Goal: Information Seeking & Learning: Learn about a topic

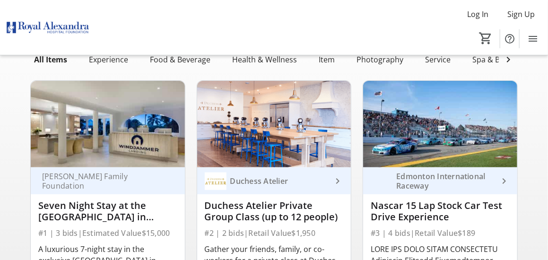
scroll to position [47, 0]
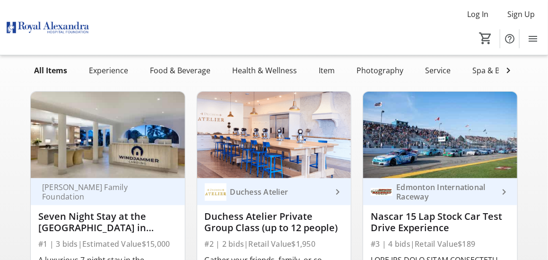
click at [111, 168] on img at bounding box center [108, 135] width 154 height 87
click at [110, 229] on div "Seven Night Stay at the [GEOGRAPHIC_DATA] in [GEOGRAPHIC_DATA][PERSON_NAME] + $…" at bounding box center [107, 222] width 139 height 23
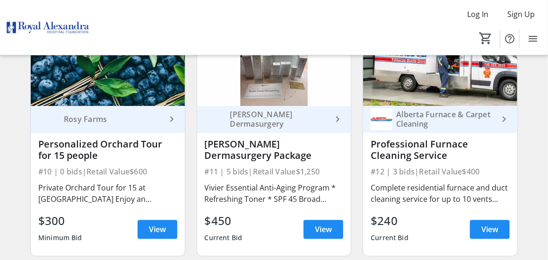
scroll to position [899, 0]
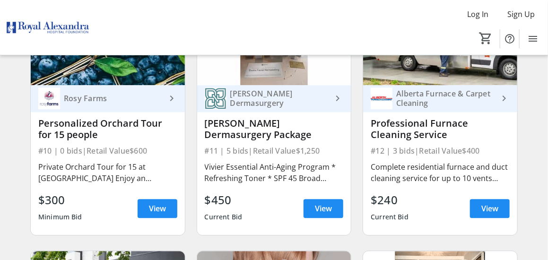
click at [282, 152] on div "#11 | 5 bids | Retail Value $1,250" at bounding box center [274, 150] width 139 height 13
click at [305, 104] on div "[PERSON_NAME] Dermasurgery" at bounding box center [280, 98] width 106 height 19
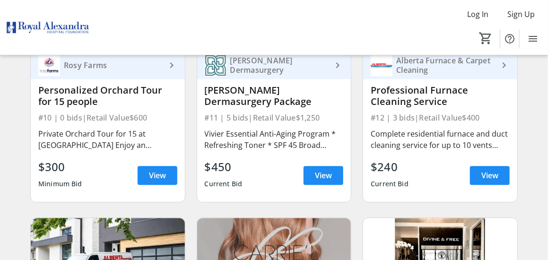
scroll to position [946, 0]
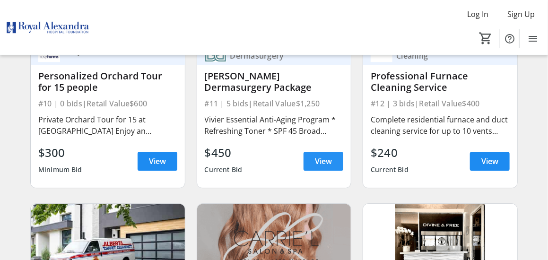
click at [330, 160] on span at bounding box center [324, 161] width 40 height 23
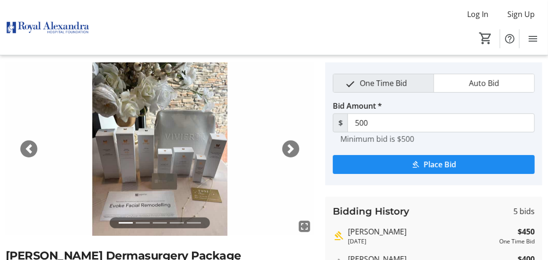
scroll to position [47, 0]
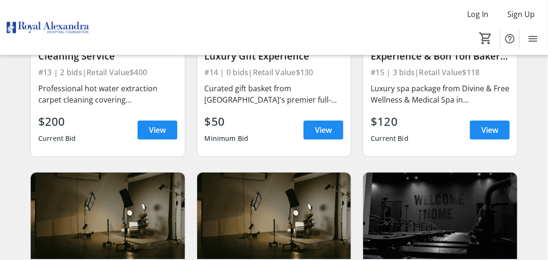
scroll to position [1182, 0]
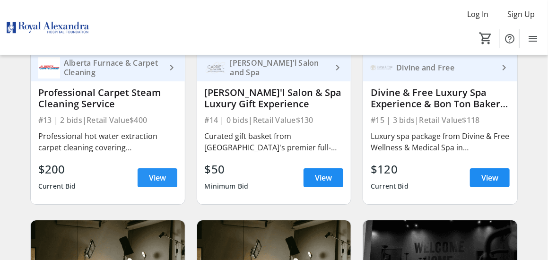
click at [161, 184] on span "View" at bounding box center [157, 177] width 17 height 11
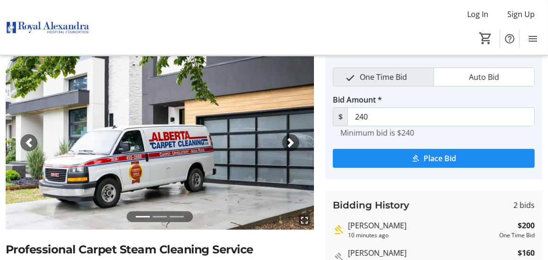
scroll to position [47, 0]
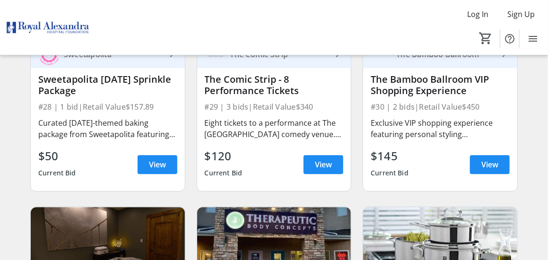
scroll to position [2460, 0]
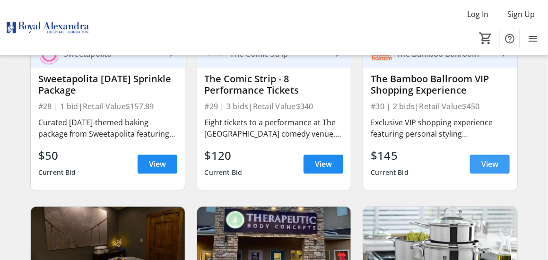
click at [495, 170] on span "View" at bounding box center [490, 164] width 17 height 11
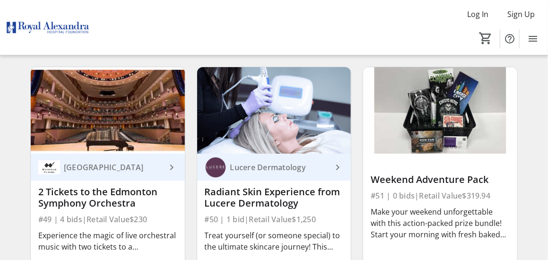
scroll to position [4163, 0]
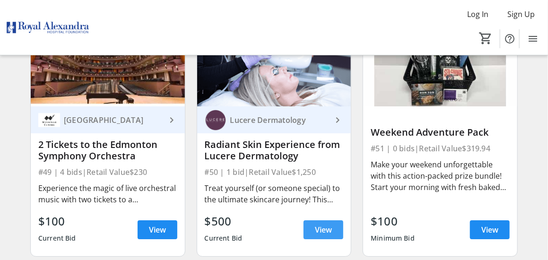
click at [317, 234] on span "View" at bounding box center [323, 229] width 17 height 11
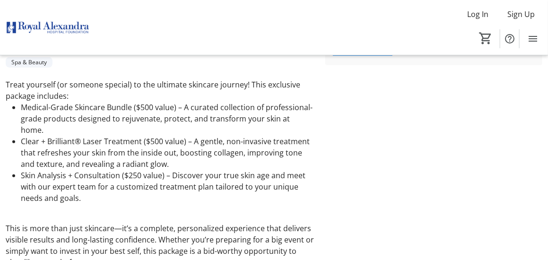
scroll to position [181, 0]
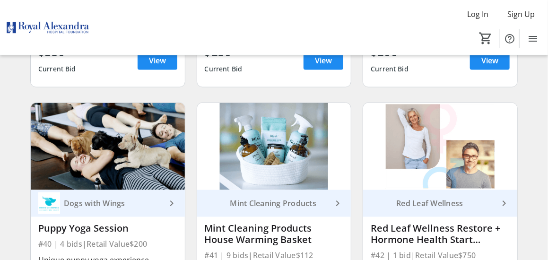
scroll to position [3406, 0]
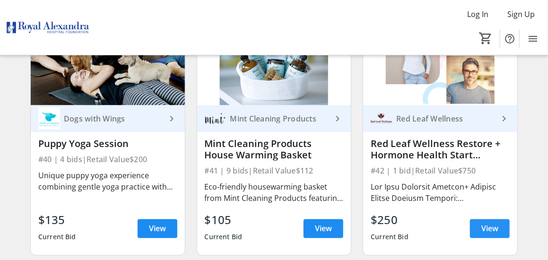
click at [497, 233] on span "View" at bounding box center [490, 228] width 17 height 11
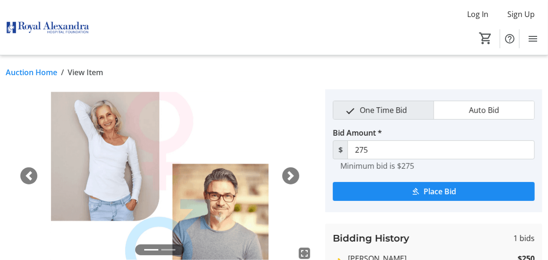
click at [295, 176] on span "button" at bounding box center [290, 175] width 9 height 9
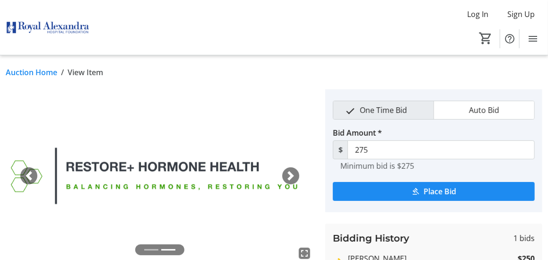
click at [292, 177] on span "button" at bounding box center [290, 175] width 9 height 9
